Goal: Information Seeking & Learning: Find specific page/section

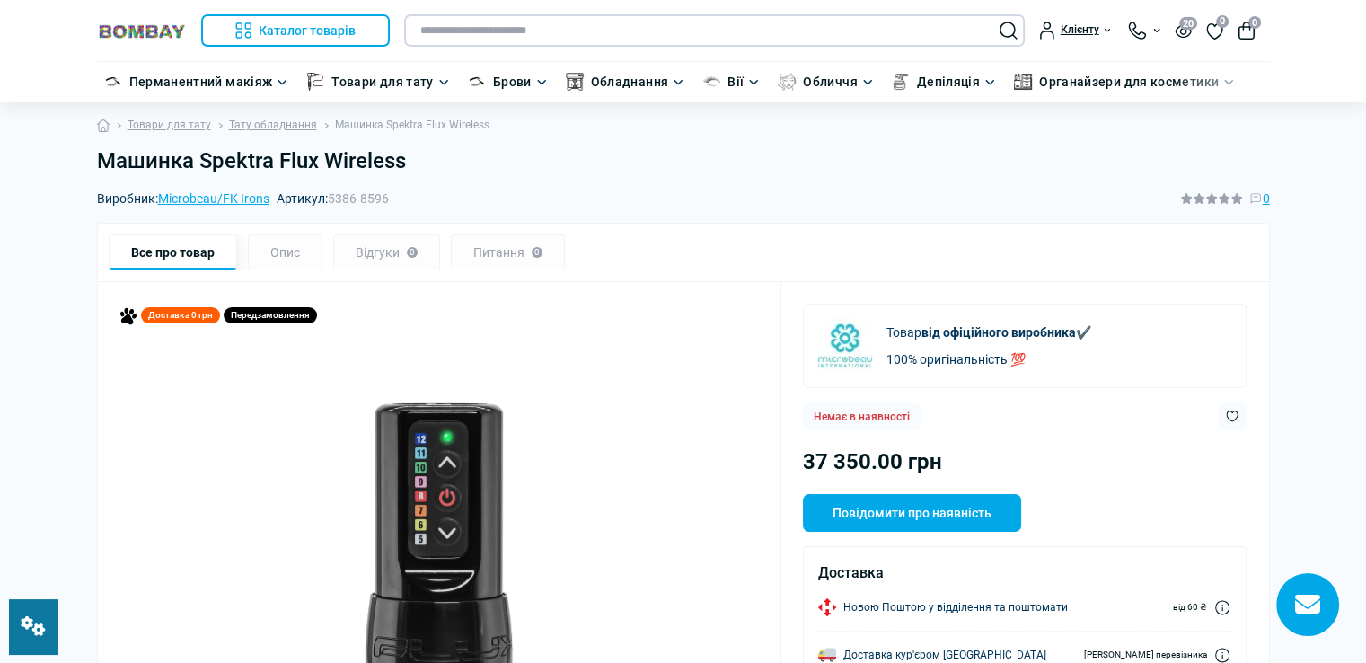
click at [473, 33] on input "text" at bounding box center [714, 30] width 621 height 32
click at [474, 32] on input "text" at bounding box center [714, 30] width 621 height 32
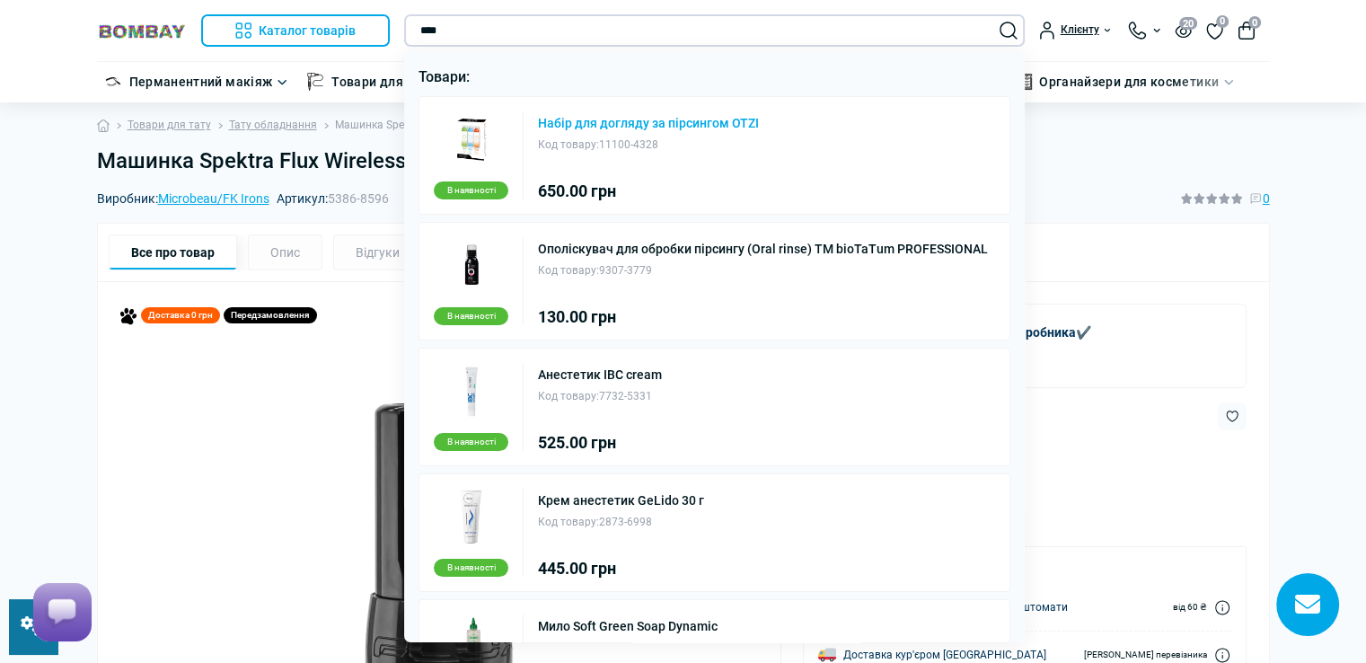
type input "****"
click at [582, 124] on link "Набір для догляду за пірсингом OTZI" at bounding box center [648, 123] width 221 height 13
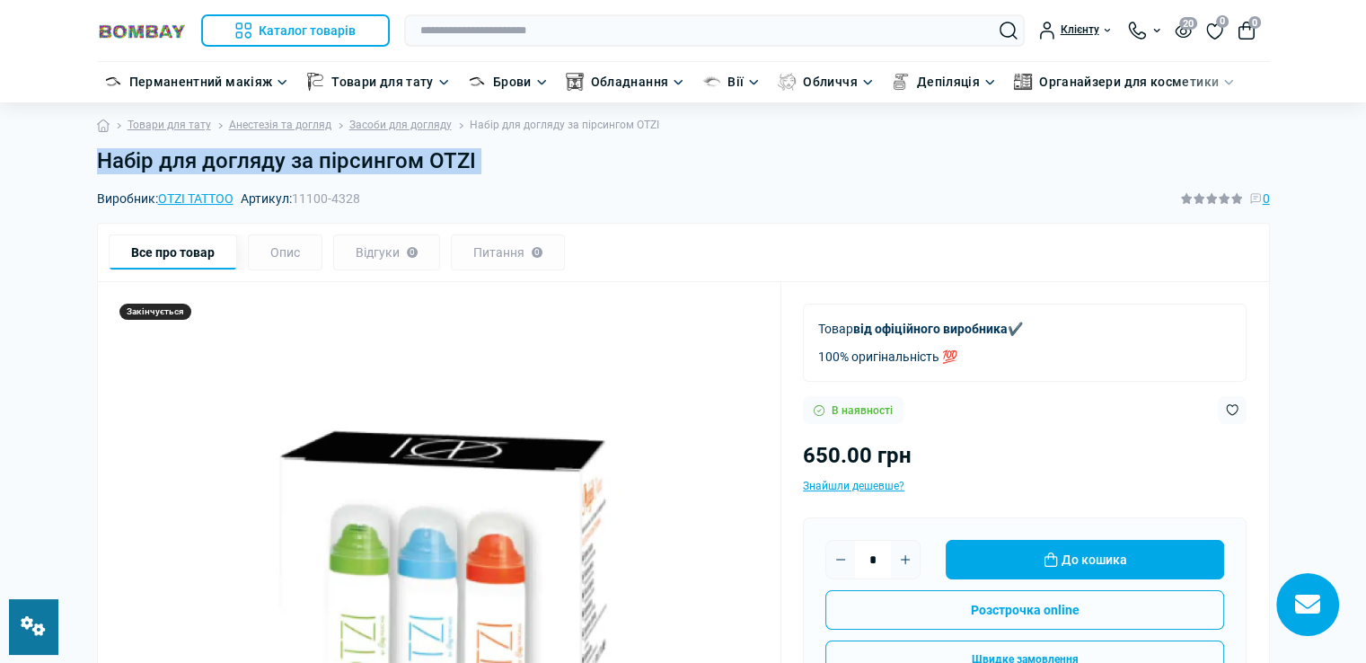
click at [500, 149] on h1 "Набір для догляду за пірсингом OTZI" at bounding box center [683, 161] width 1173 height 26
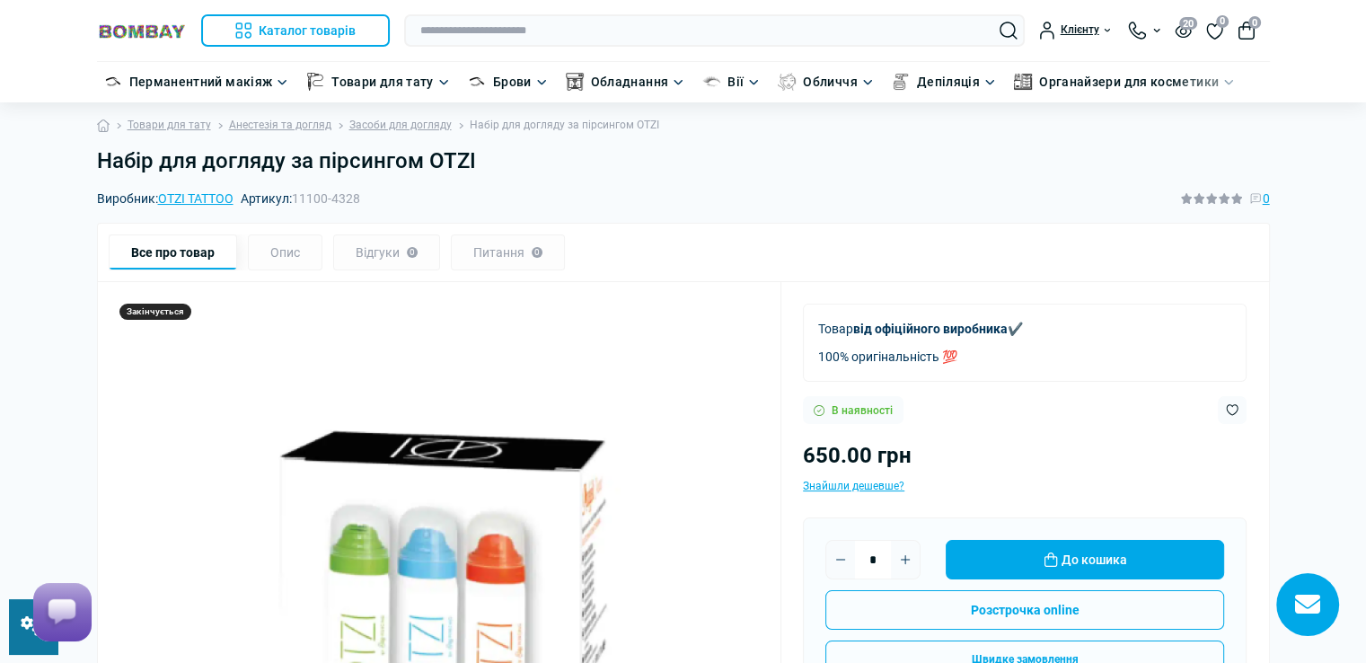
click at [489, 159] on h1 "Набір для догляду за пірсингом OTZI" at bounding box center [683, 161] width 1173 height 26
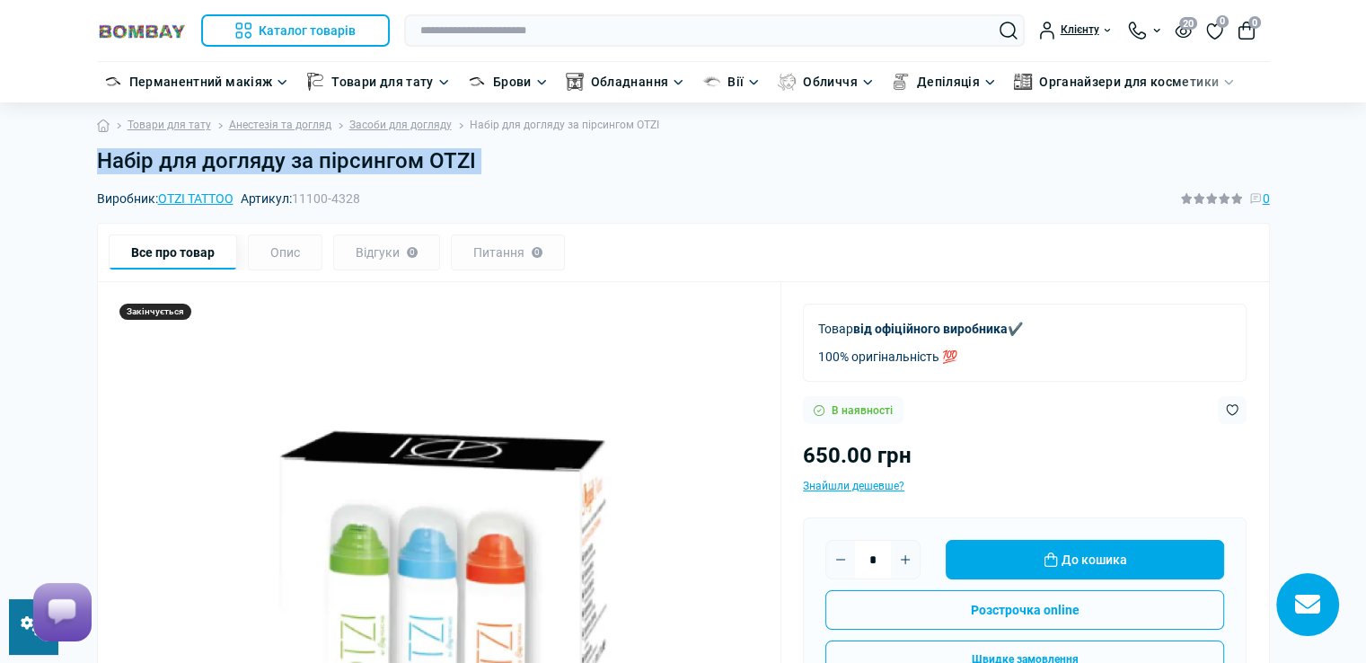
click at [489, 159] on h1 "Набір для догляду за пірсингом OTZI" at bounding box center [683, 161] width 1173 height 26
copy main "Набір для догляду за пірсингом OTZI"
